Goal: Task Accomplishment & Management: Use online tool/utility

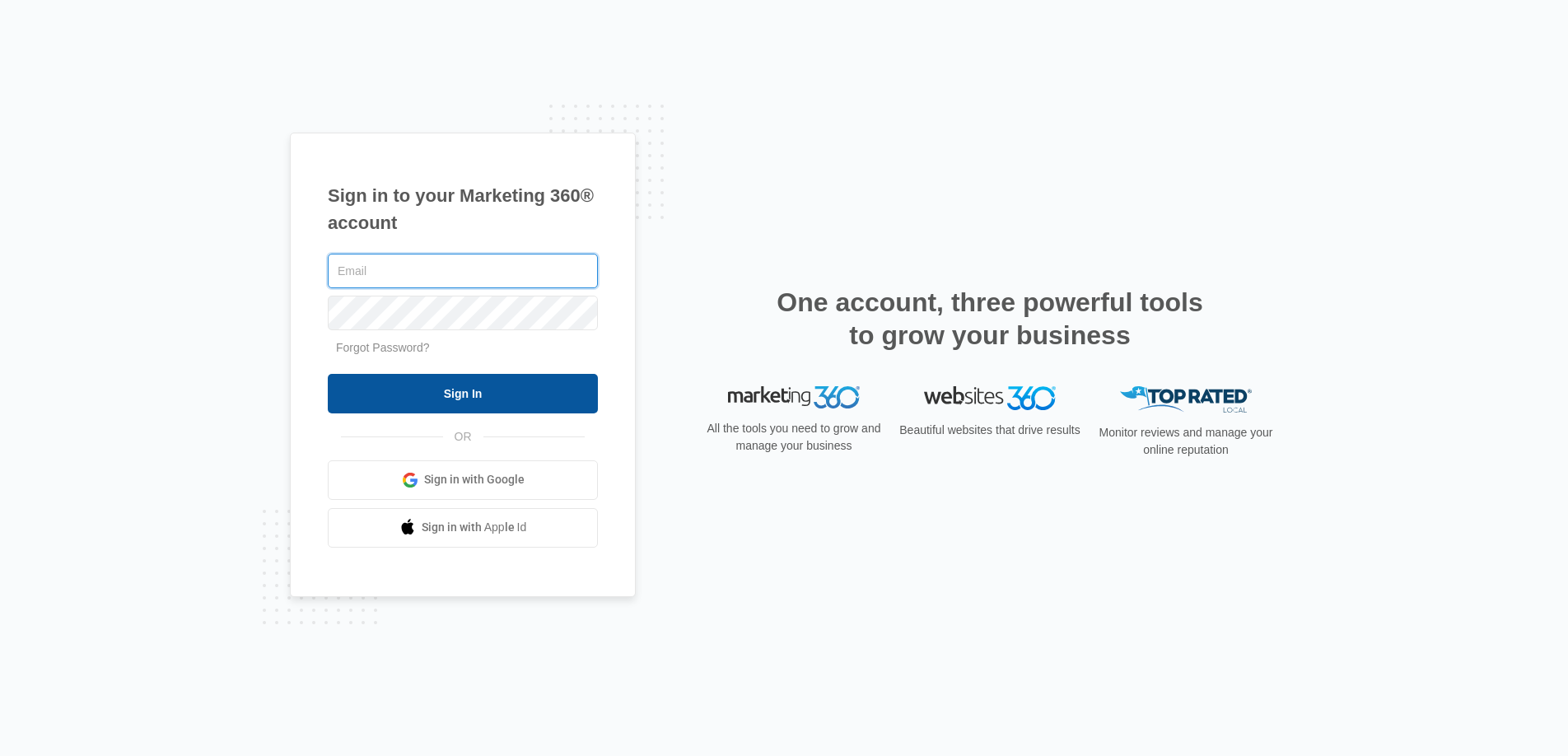
type input "joel.green@madwire.com"
click at [468, 392] on input "Sign In" at bounding box center [463, 393] width 271 height 39
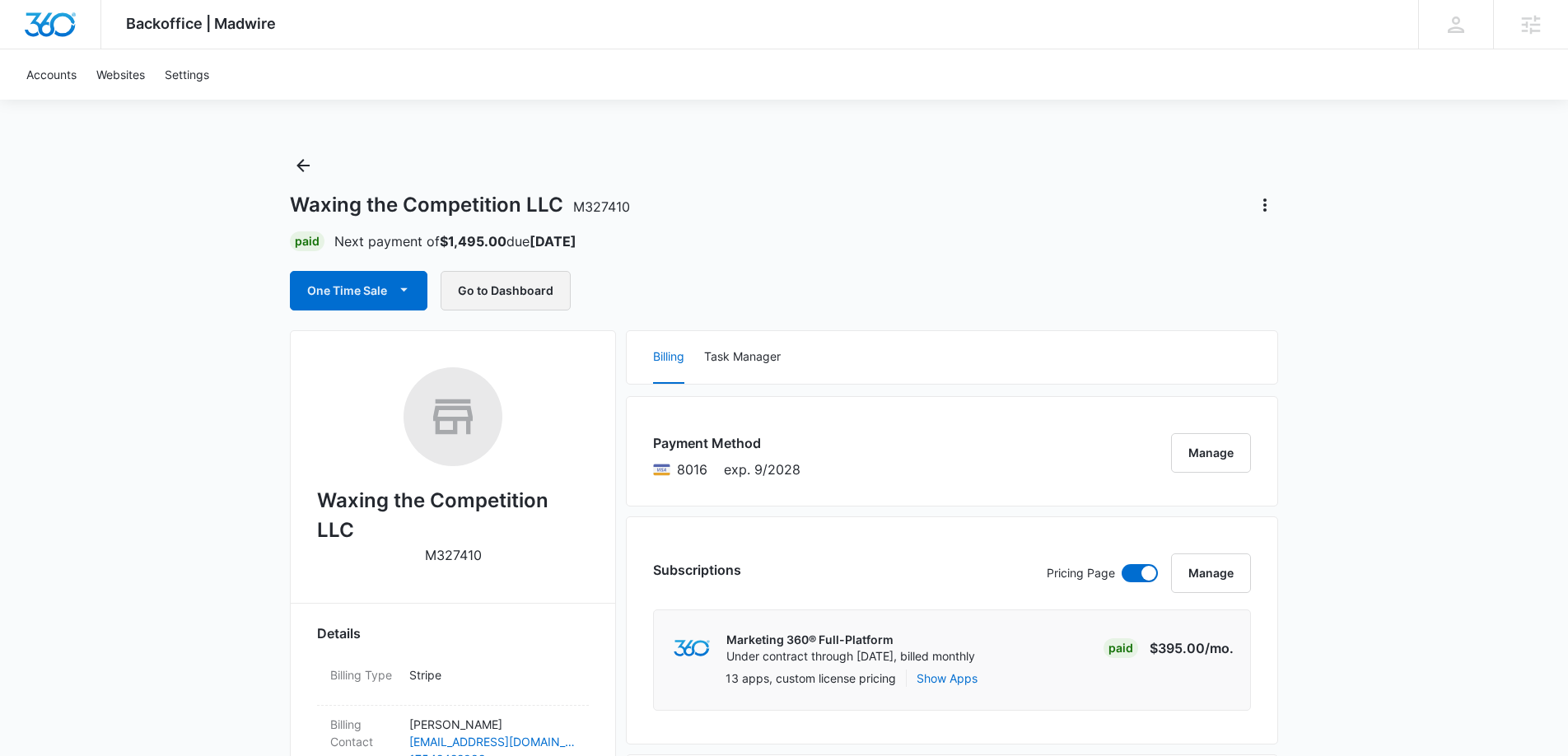
click at [538, 286] on button "Go to Dashboard" at bounding box center [506, 290] width 131 height 39
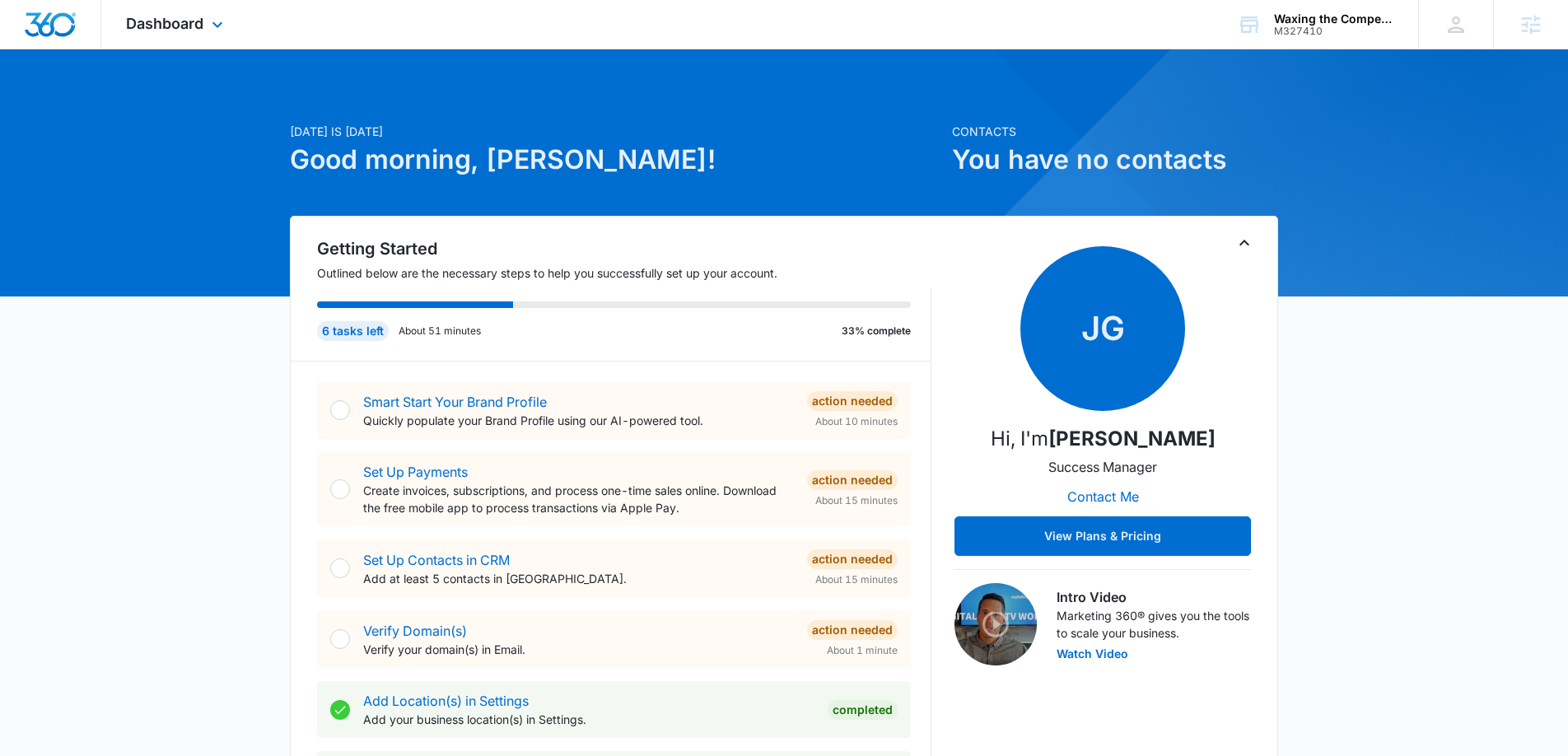
click at [163, 34] on div "Dashboard Apps Reputation Websites Forms CRM Email Social Payments POS Content …" at bounding box center [176, 24] width 151 height 49
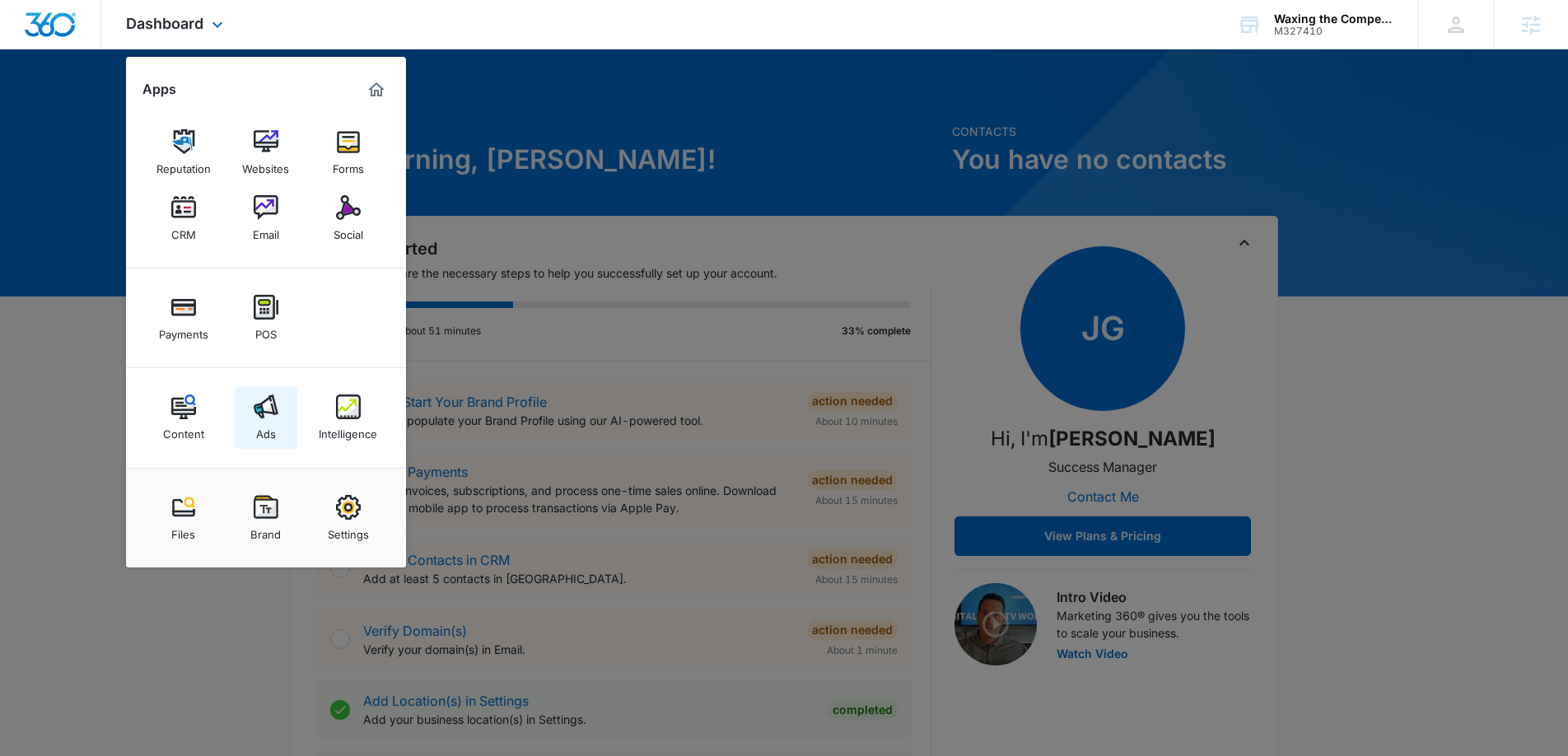
click at [290, 423] on link "Ads" at bounding box center [266, 418] width 63 height 63
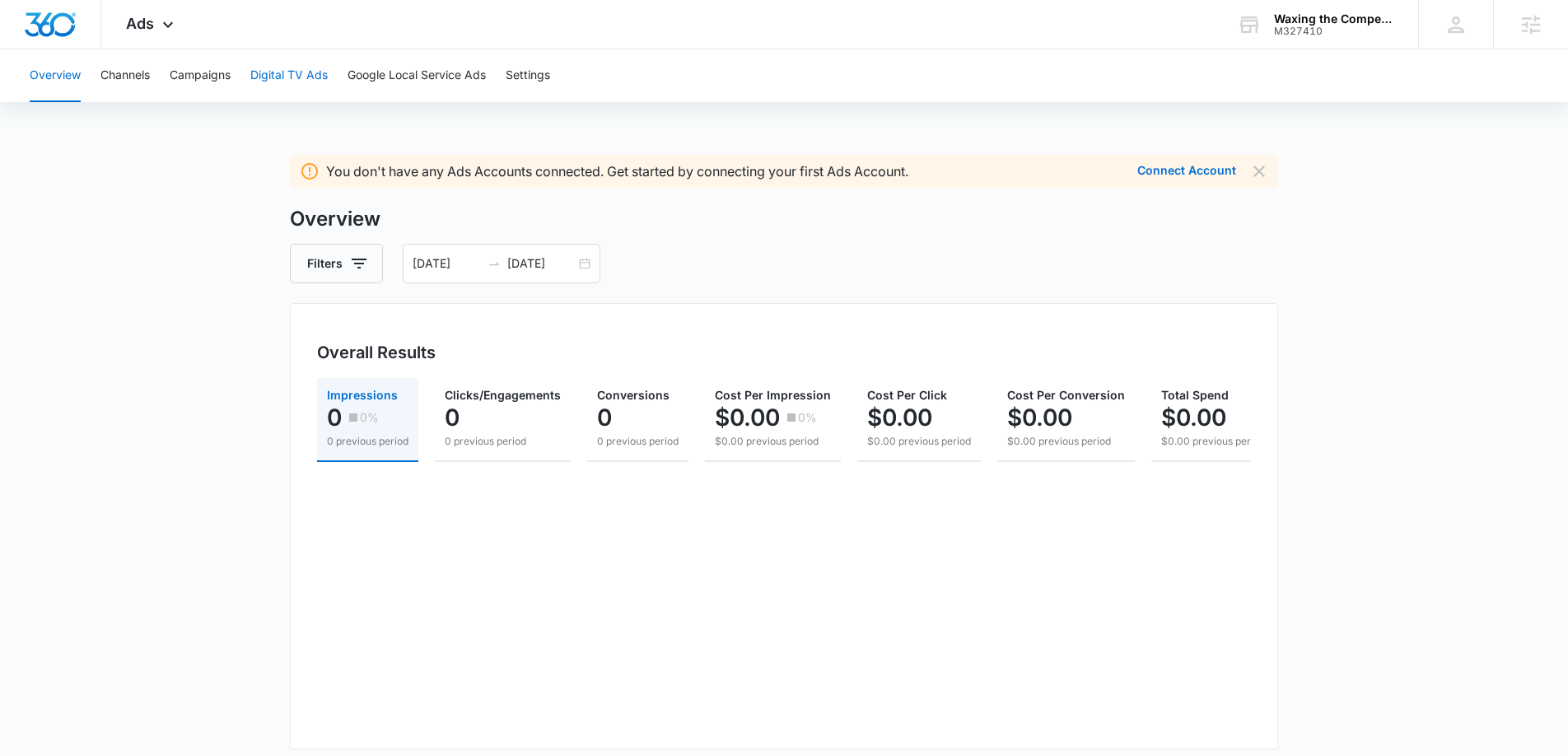
click at [278, 78] on button "Digital TV Ads" at bounding box center [289, 76] width 77 height 53
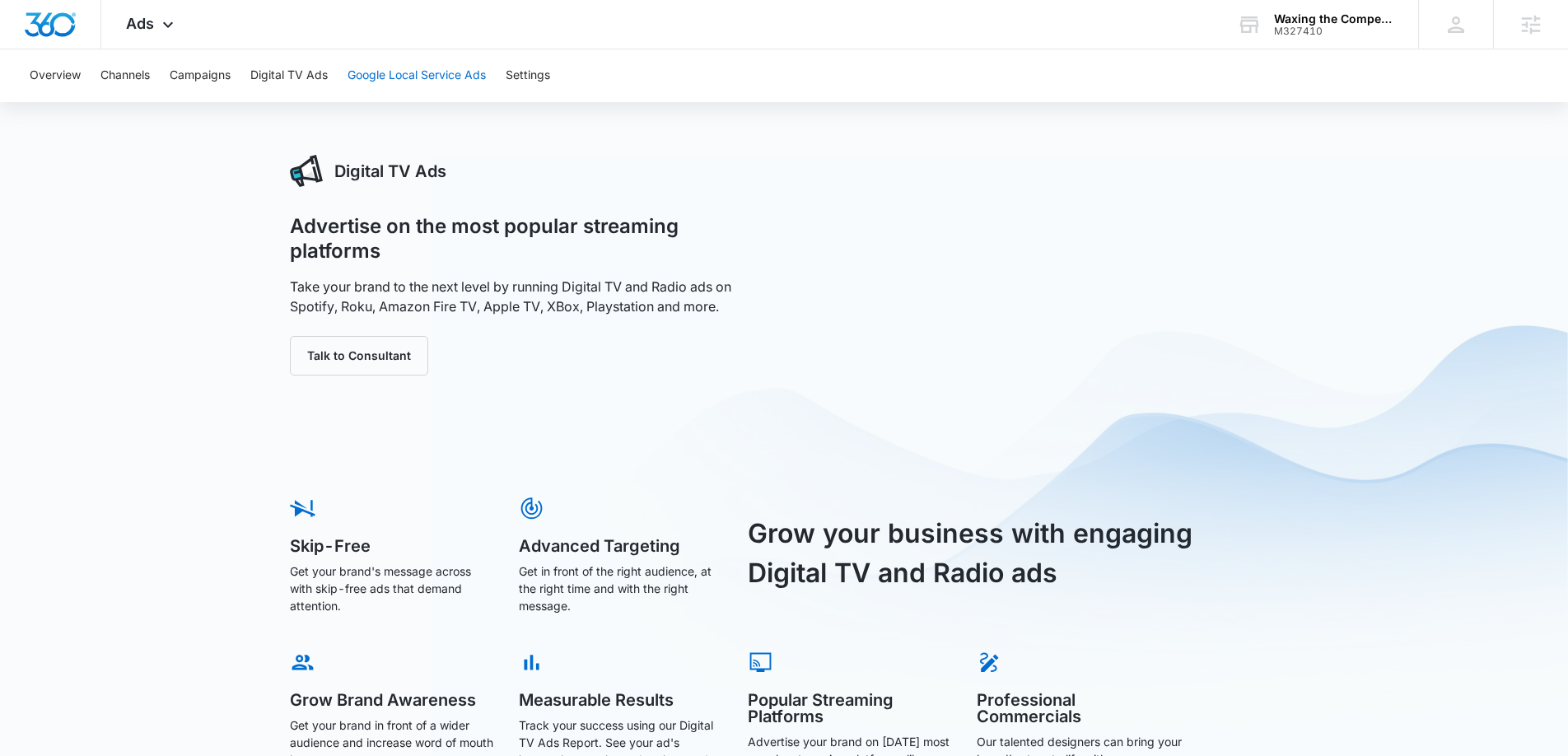
click at [402, 68] on button "Google Local Service Ads" at bounding box center [417, 76] width 138 height 53
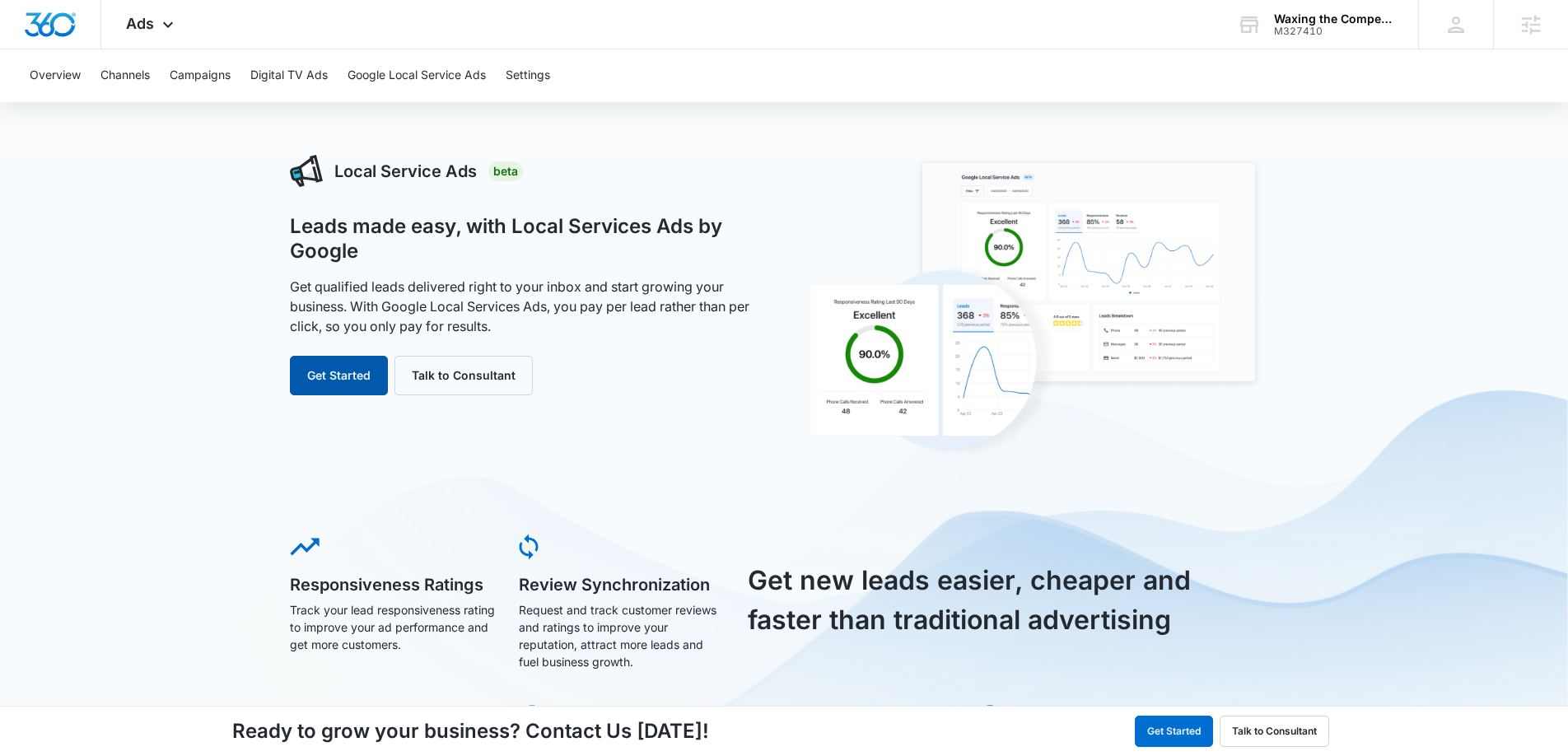
click at [348, 383] on button "Get Started" at bounding box center [338, 375] width 98 height 39
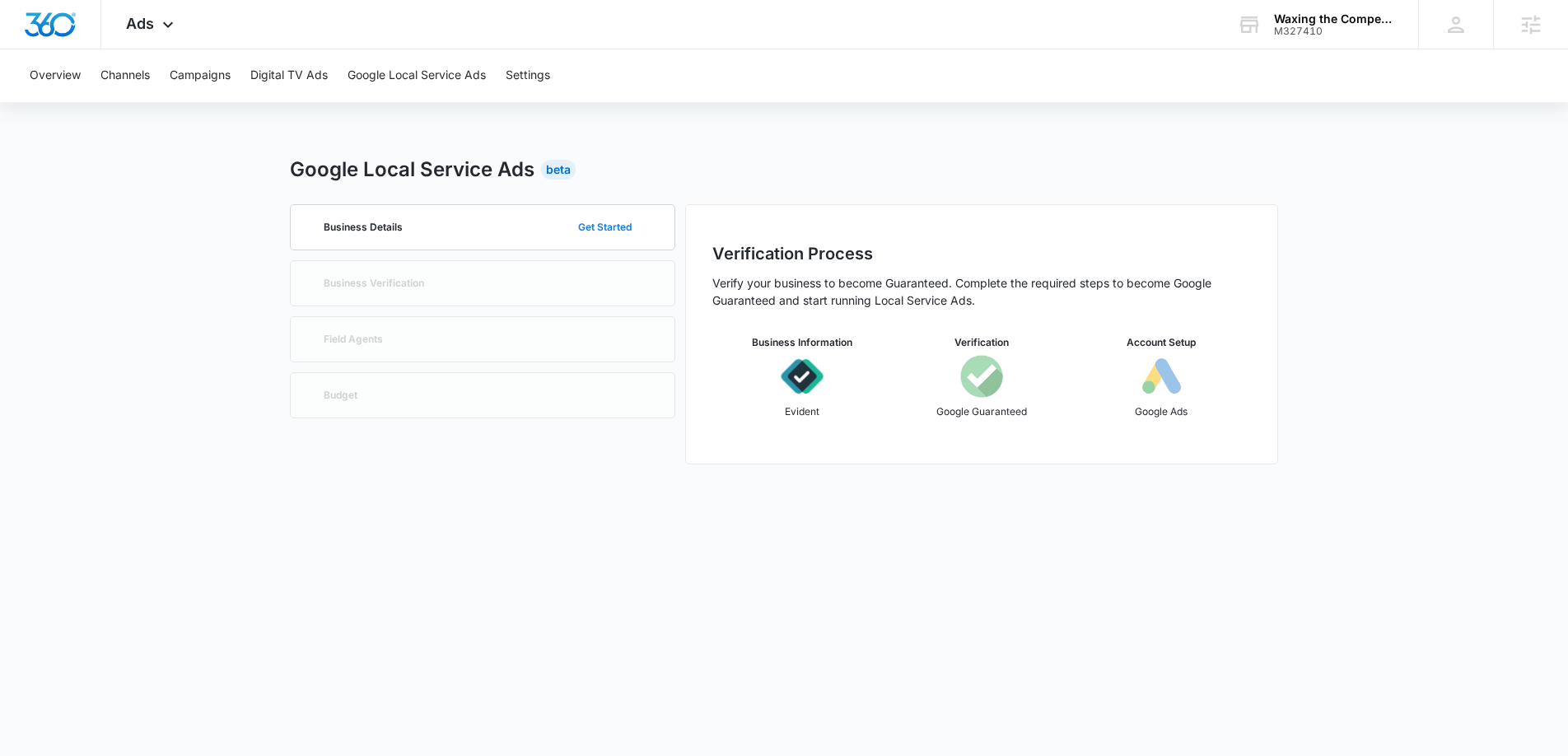
click at [585, 244] on button "Get Started" at bounding box center [605, 227] width 86 height 39
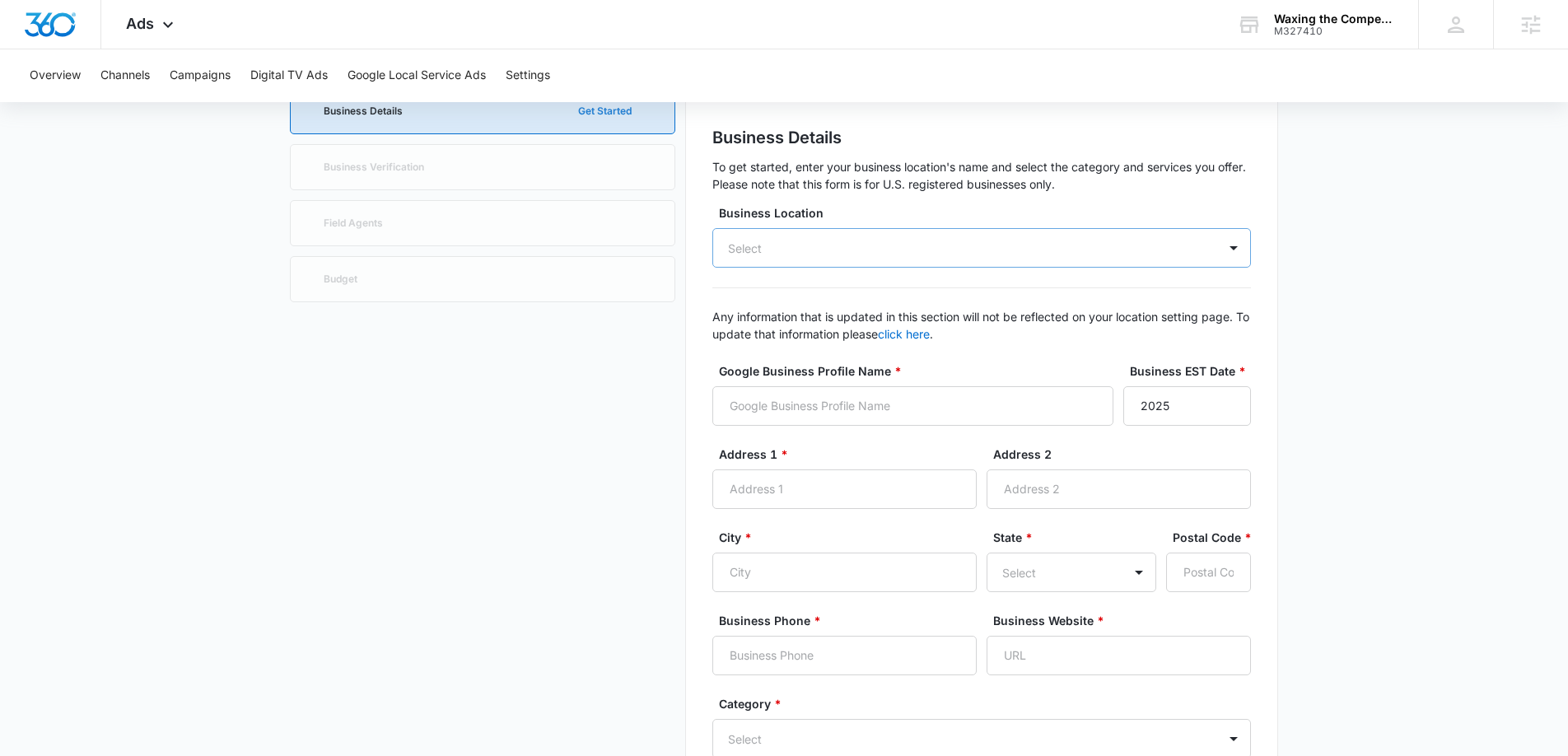
scroll to position [137, 0]
